Goal: Obtain resource: Download file/media

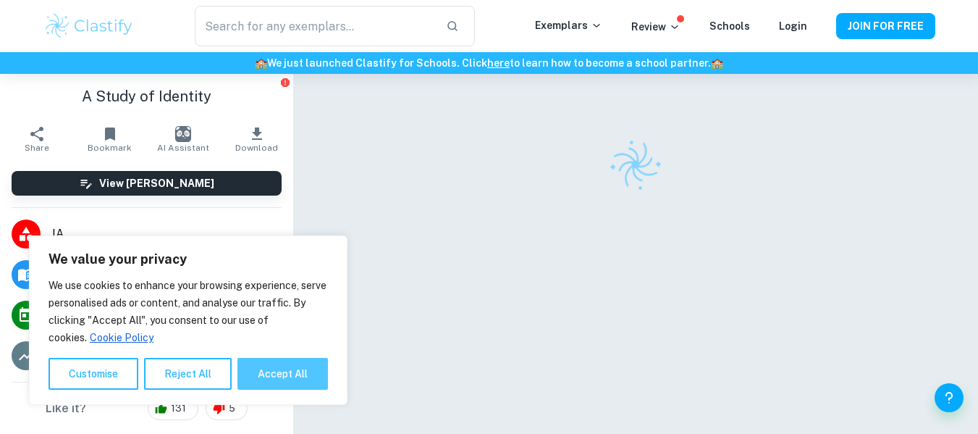
click at [266, 362] on button "Accept All" at bounding box center [282, 374] width 90 height 32
checkbox input "true"
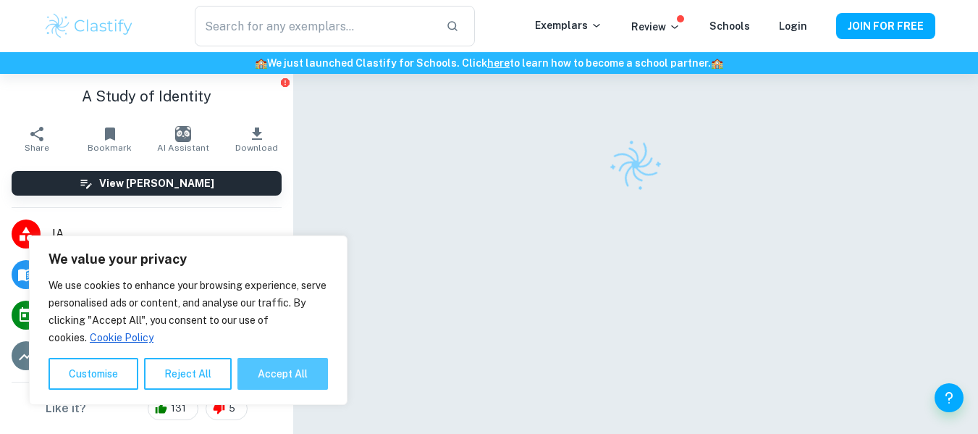
checkbox input "true"
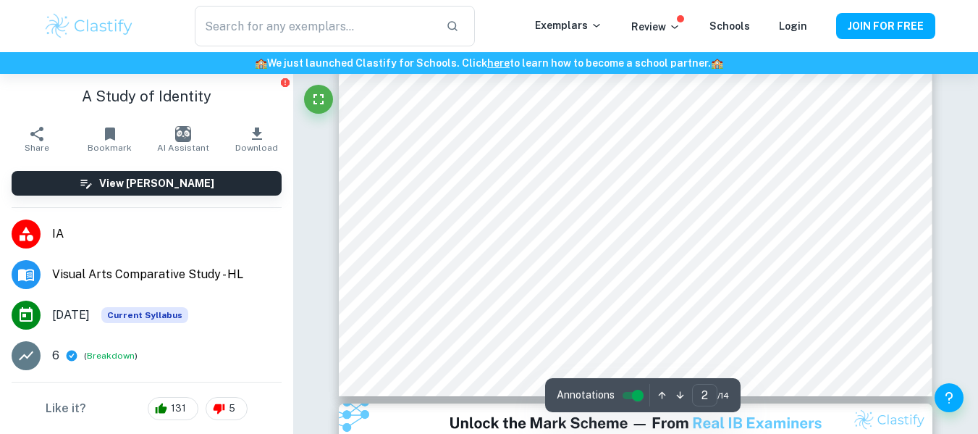
scroll to position [492, 0]
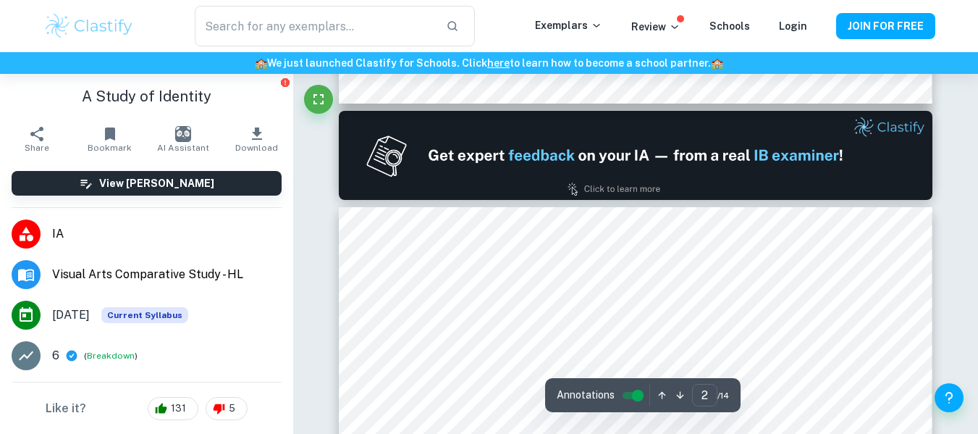
type input "1"
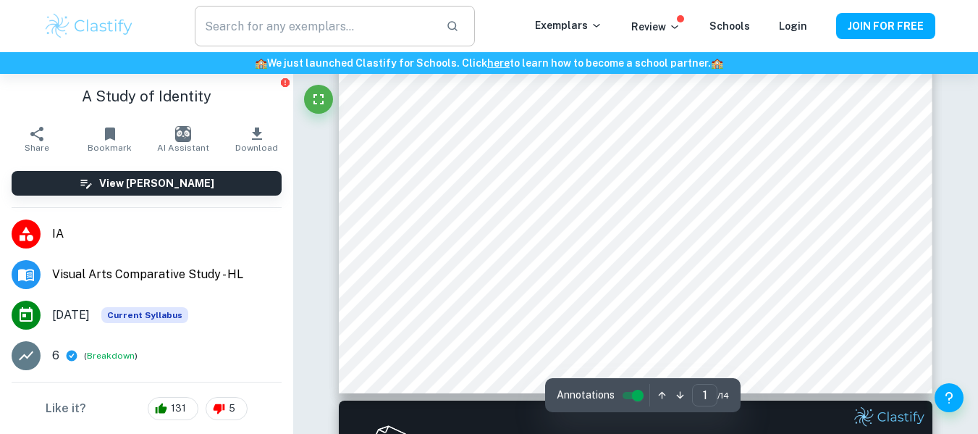
scroll to position [58, 0]
